Goal: Task Accomplishment & Management: Complete application form

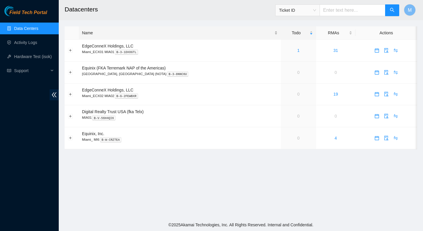
click at [216, 30] on div "Name" at bounding box center [179, 33] width 195 height 6
click at [32, 42] on link "Activity Logs" at bounding box center [25, 42] width 23 height 5
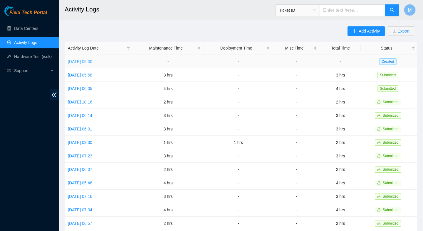
click at [92, 60] on link "Wed, 03 Sep 2025 09:00" at bounding box center [80, 61] width 24 height 5
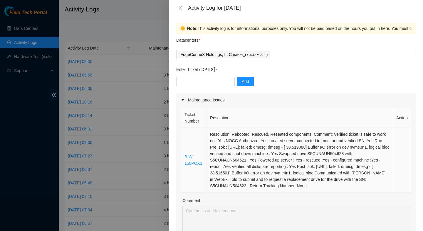
click at [272, 146] on td "Resolution: Rebooted, Rescued, Reseated components, Comment: Verified ticket is…" at bounding box center [300, 160] width 186 height 65
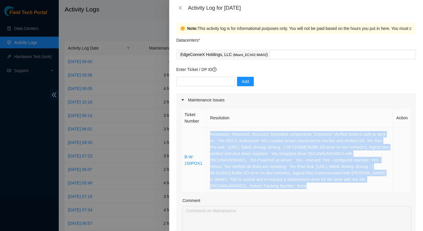
click at [272, 146] on td "Resolution: Rebooted, Rescued, Reseated components, Comment: Verified ticket is…" at bounding box center [300, 160] width 186 height 65
copy td "Resolution: Rebooted, Rescued, Reseated components, Comment: Verified ticket is…"
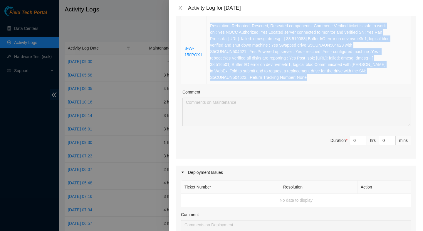
scroll to position [109, 0]
type input "1"
click at [362, 139] on icon "up" at bounding box center [363, 138] width 2 height 2
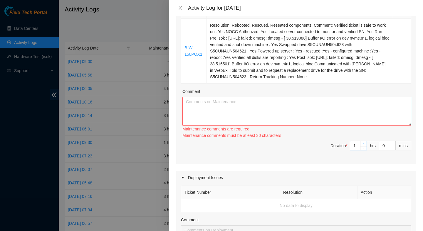
click at [362, 139] on div "Maintenance comments must be atleast 30 characters" at bounding box center [296, 135] width 229 height 6
type input "2"
click at [360, 147] on span "Increase Value" at bounding box center [363, 143] width 6 height 5
click at [359, 126] on textarea "Comment" at bounding box center [296, 111] width 229 height 29
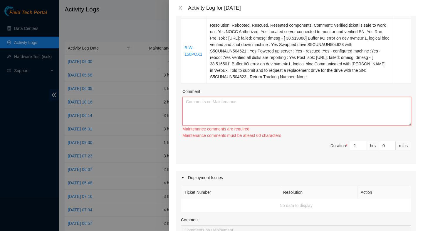
paste textarea "Resolution: Rebooted, Rescued, Reseated components, Comment: Verified ticket is…"
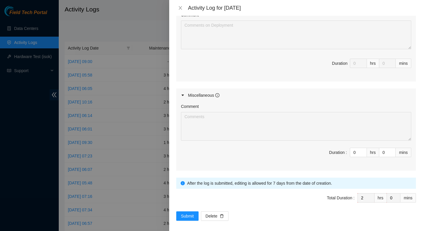
scroll to position [319, 0]
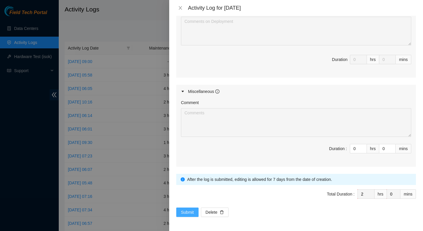
type textarea "Resolution: Rebooted, Rescued, Reseated components, Comment: Verified ticket is…"
click at [181, 213] on span "Submit" at bounding box center [187, 212] width 13 height 6
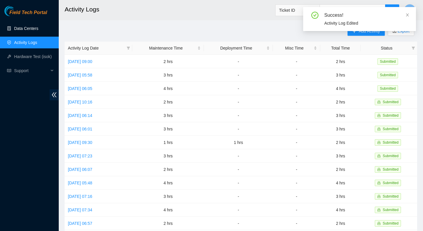
click at [32, 30] on link "Data Centers" at bounding box center [26, 28] width 24 height 5
